Goal: Obtain resource: Download file/media

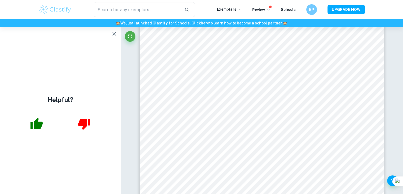
click at [114, 34] on icon "button" at bounding box center [114, 33] width 6 height 6
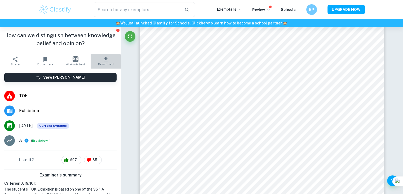
click at [99, 64] on span "Download" at bounding box center [106, 64] width 16 height 4
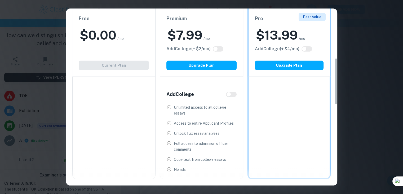
scroll to position [187, 0]
click at [135, 39] on div "$ 0.00 /mo" at bounding box center [114, 35] width 70 height 17
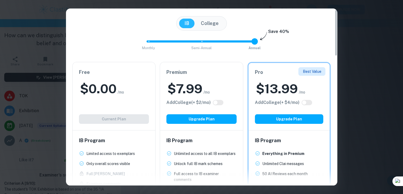
scroll to position [0, 0]
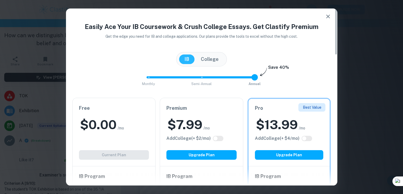
click at [327, 20] on button "button" at bounding box center [328, 16] width 11 height 11
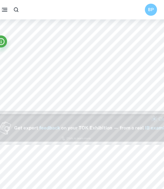
scroll to position [125, 0]
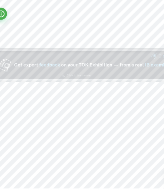
type input "2"
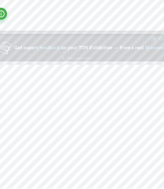
scroll to position [198, 0]
